Goal: Obtain resource: Download file/media

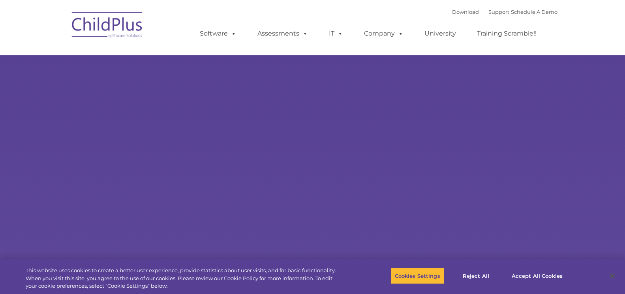
select select "MEDIUM"
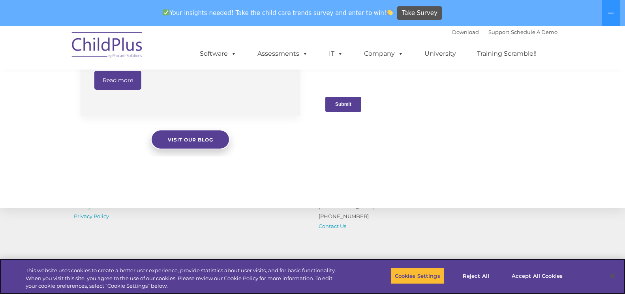
scroll to position [894, 0]
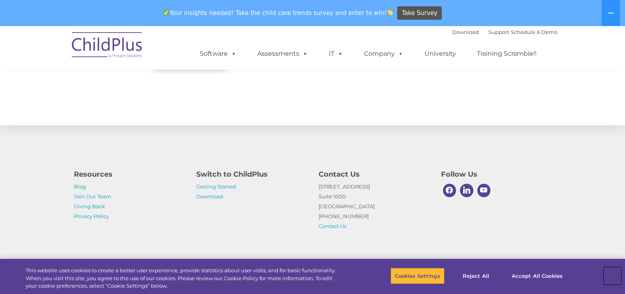
click at [609, 275] on button "Close" at bounding box center [611, 275] width 17 height 17
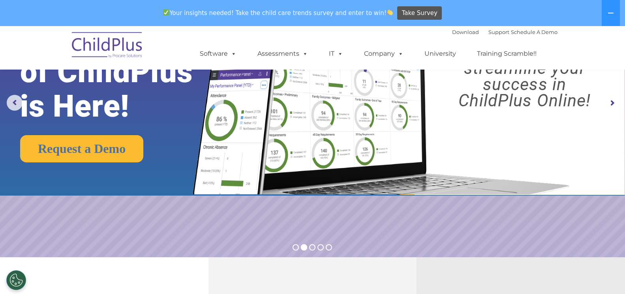
scroll to position [0, 0]
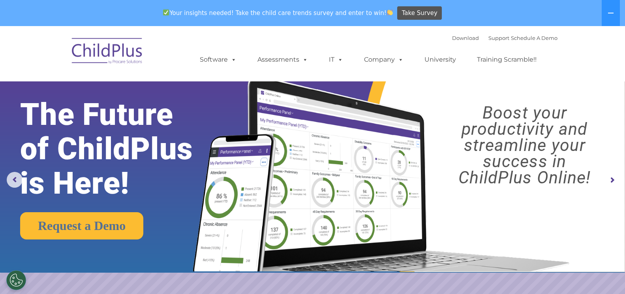
click at [121, 50] on img at bounding box center [107, 51] width 79 height 39
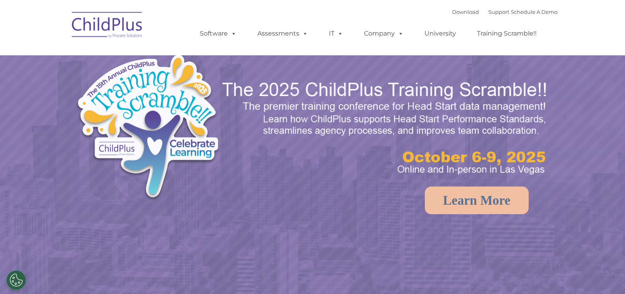
select select "MEDIUM"
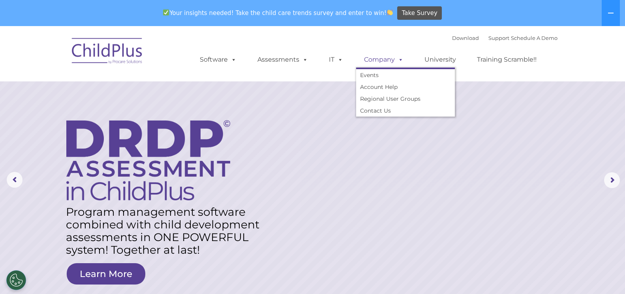
click at [399, 61] on span at bounding box center [399, 59] width 9 height 7
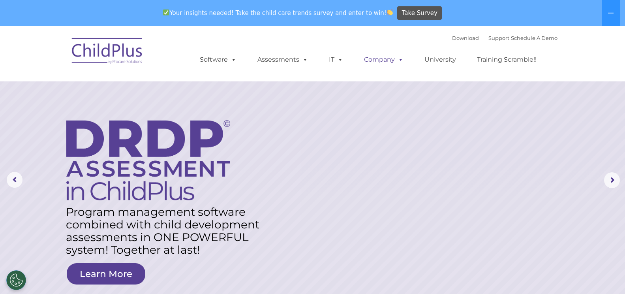
click at [399, 61] on span at bounding box center [399, 59] width 9 height 7
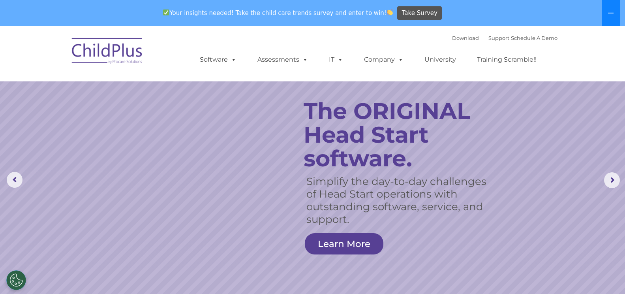
click at [606, 14] on button at bounding box center [611, 13] width 18 height 26
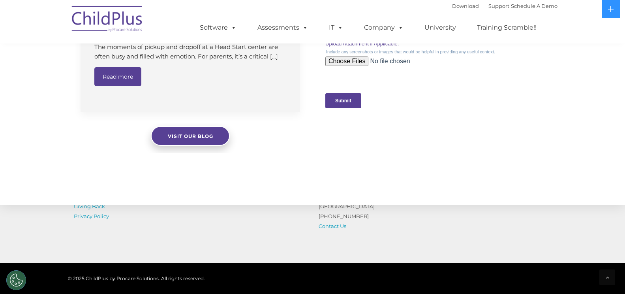
scroll to position [868, 0]
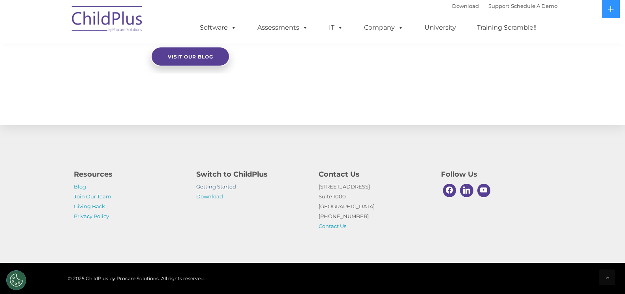
click at [217, 186] on link "Getting Started" at bounding box center [216, 186] width 40 height 6
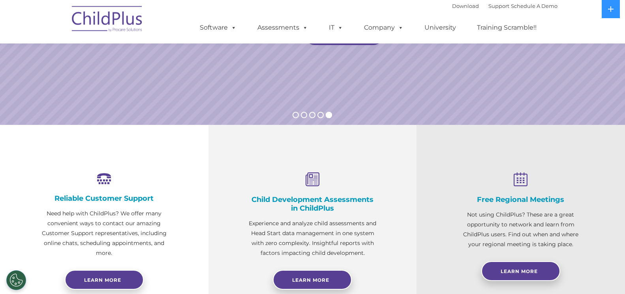
scroll to position [0, 0]
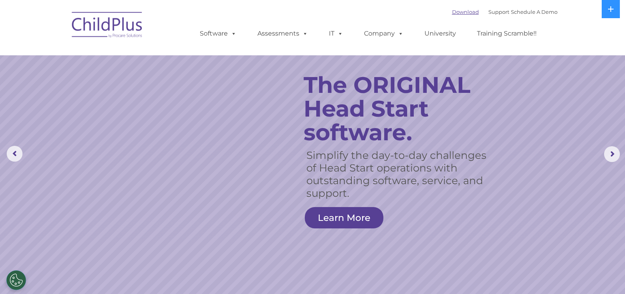
click at [453, 14] on link "Download" at bounding box center [465, 12] width 27 height 6
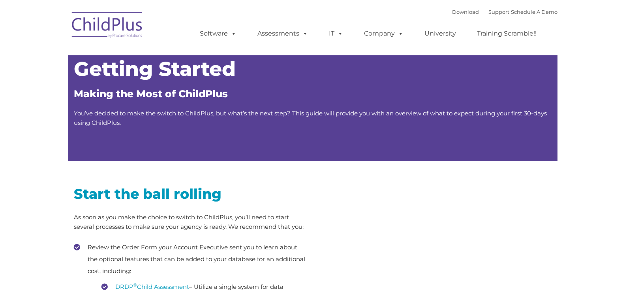
type input ""
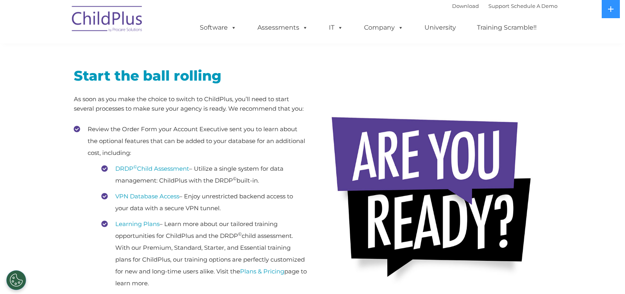
scroll to position [124, 0]
